Goal: Task Accomplishment & Management: Use online tool/utility

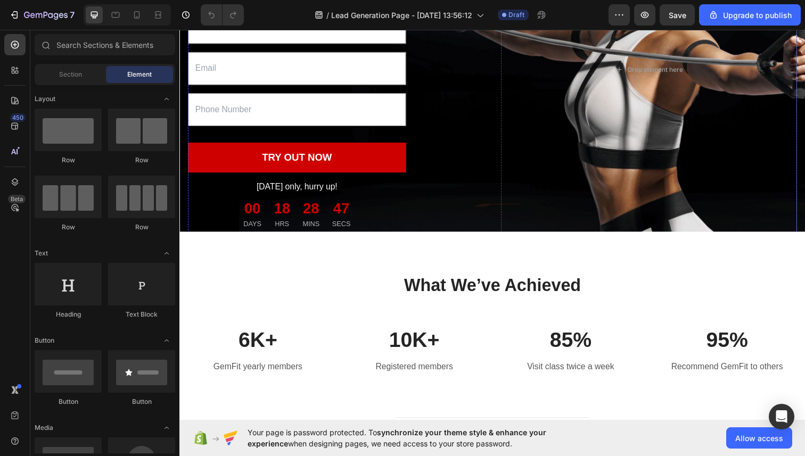
scroll to position [209, 0]
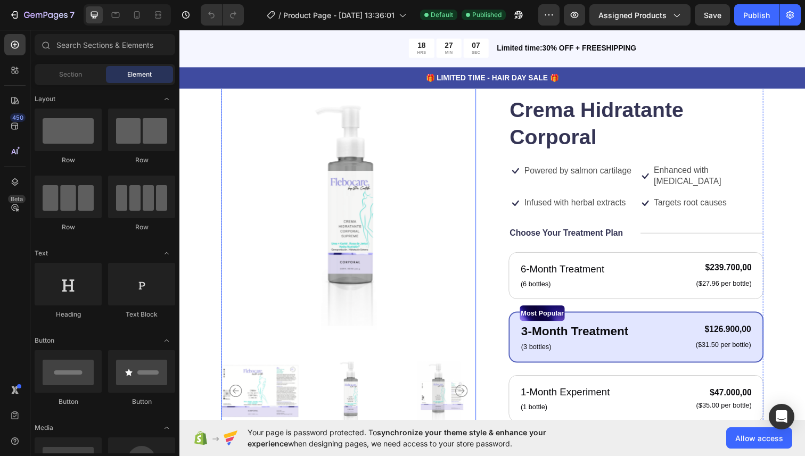
scroll to position [80, 0]
